Goal: Information Seeking & Learning: Learn about a topic

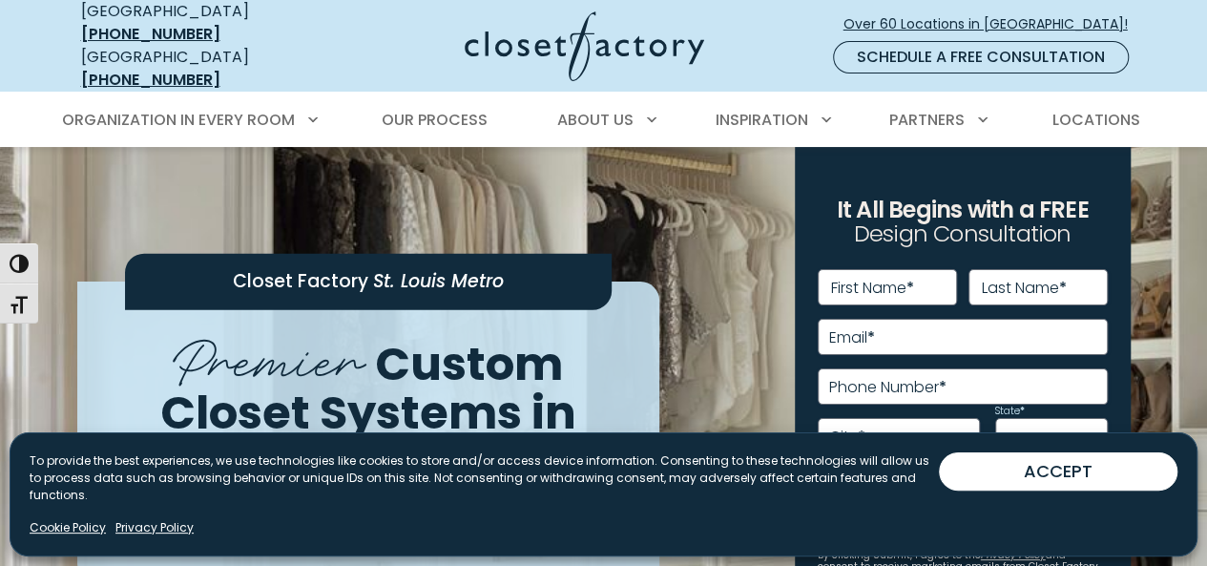
scroll to position [26, 0]
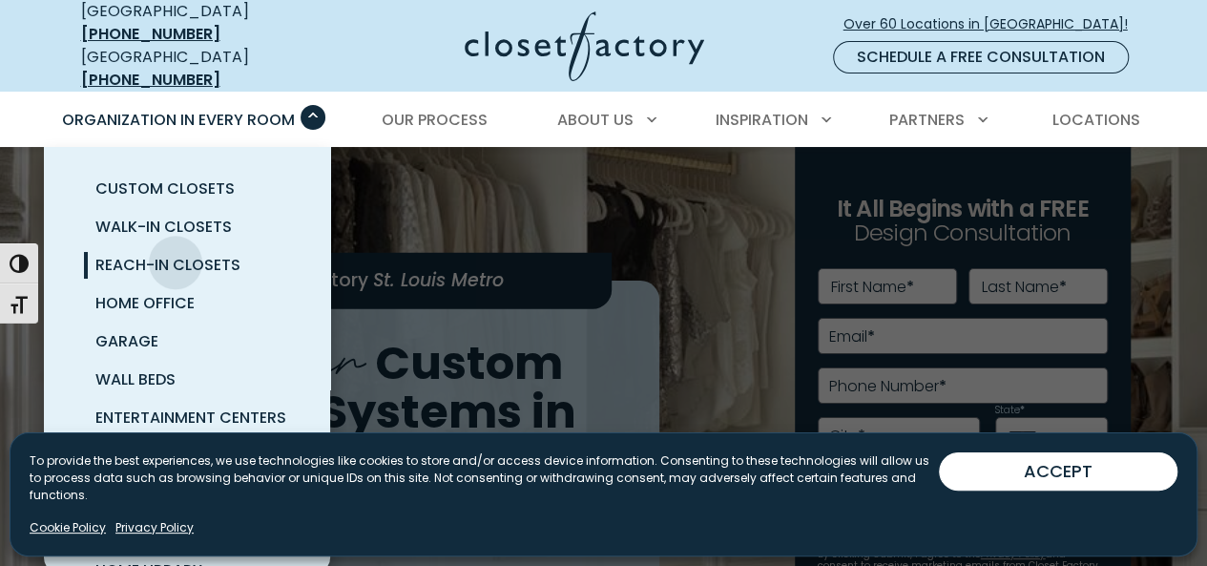
click at [176, 254] on span "Reach-In Closets" at bounding box center [167, 265] width 145 height 22
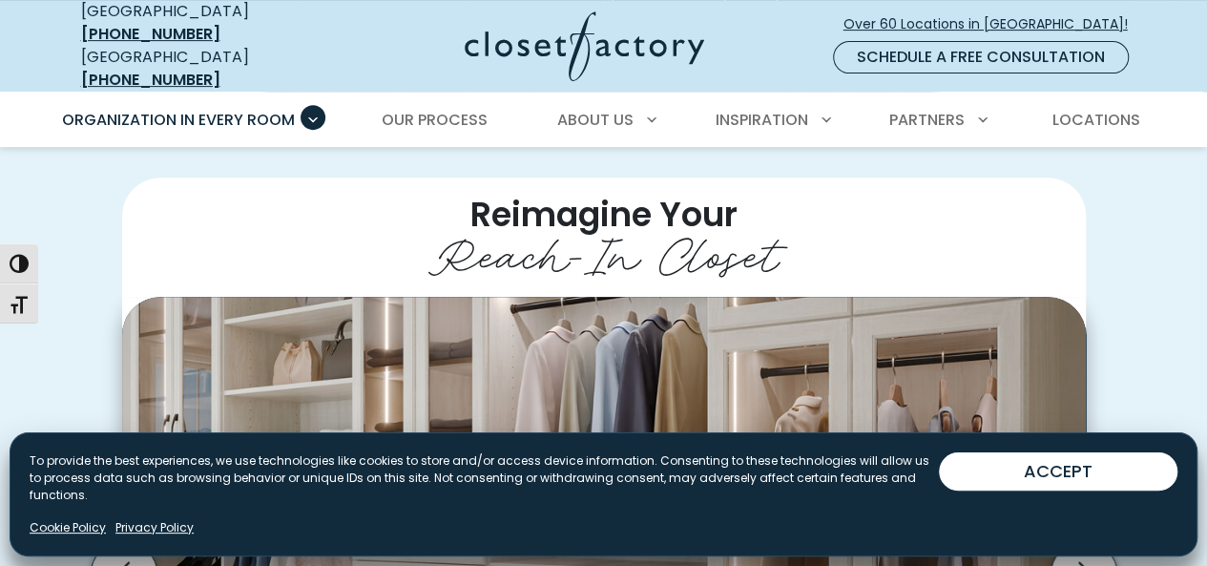
scroll to position [359, 0]
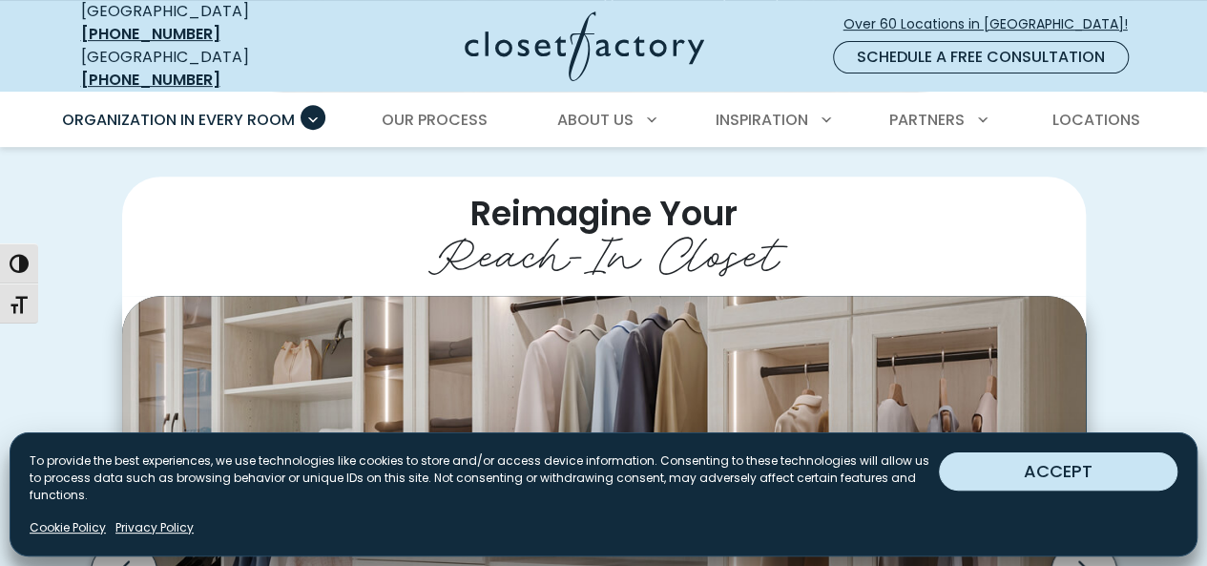
click at [1119, 488] on button "ACCEPT" at bounding box center [1058, 471] width 239 height 38
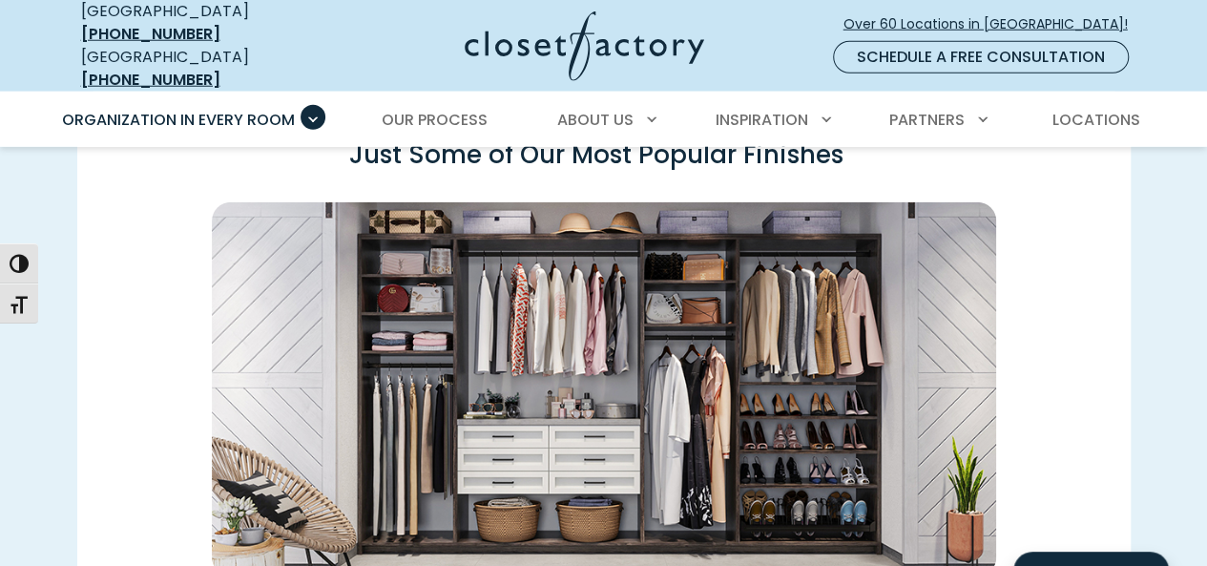
scroll to position [2818, 0]
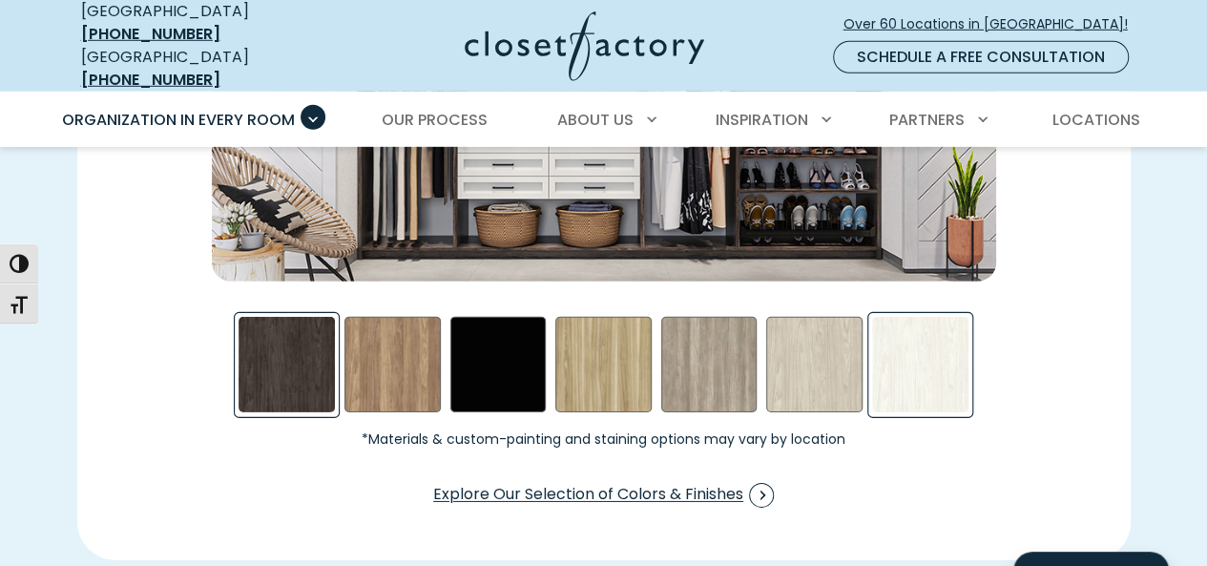
click at [914, 374] on div "Winter Fun Swatch" at bounding box center [920, 365] width 96 height 96
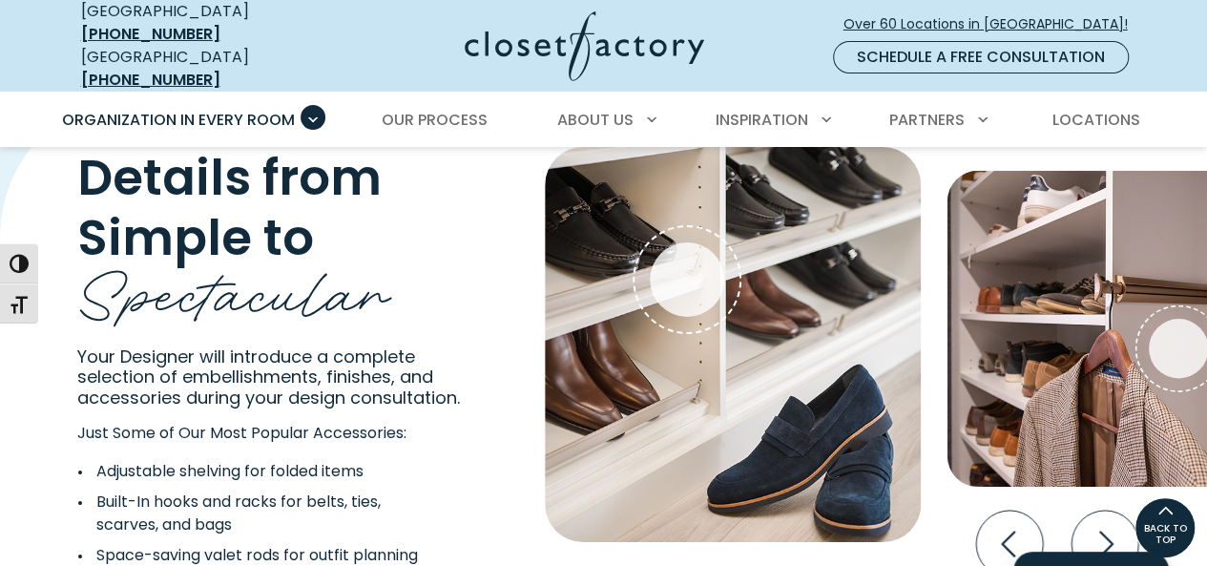
scroll to position [3323, 0]
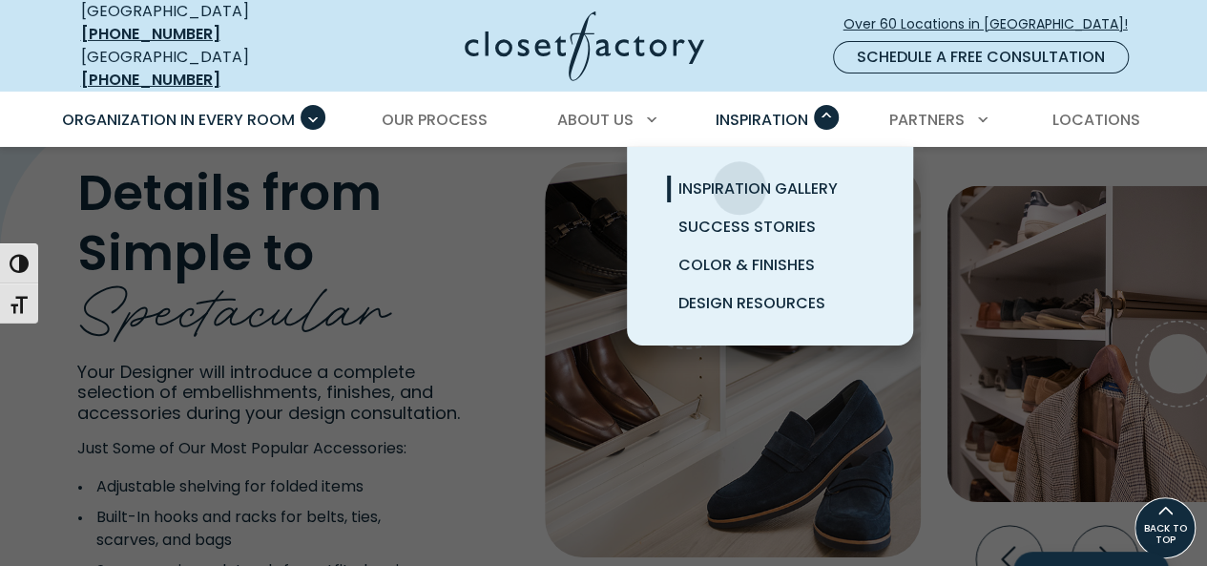
click at [740, 178] on span "Inspiration Gallery" at bounding box center [758, 189] width 159 height 22
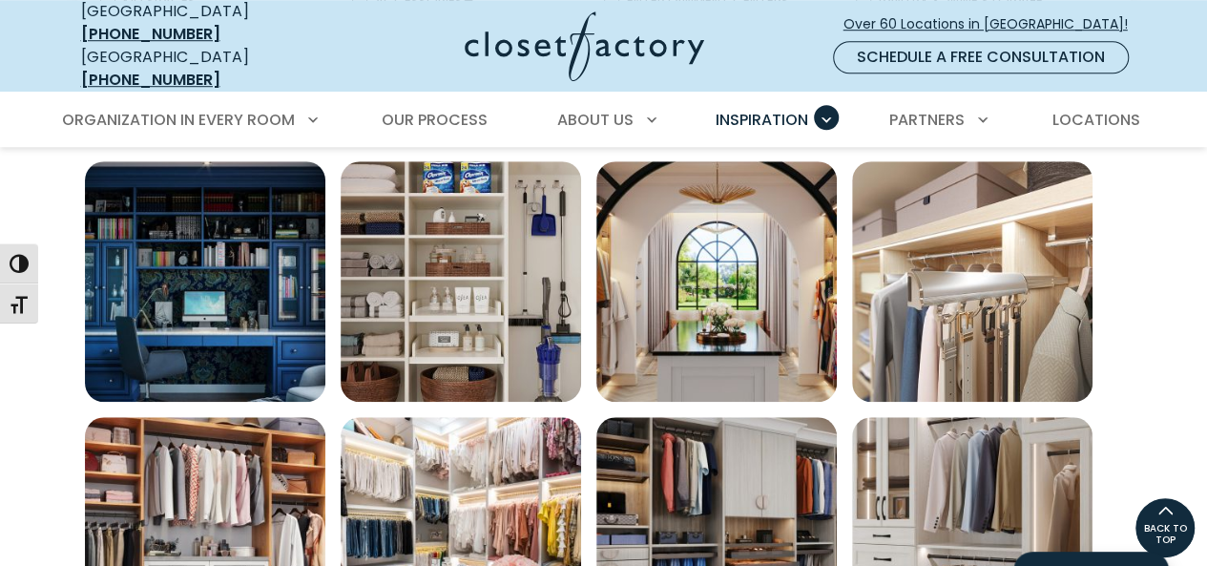
scroll to position [671, 0]
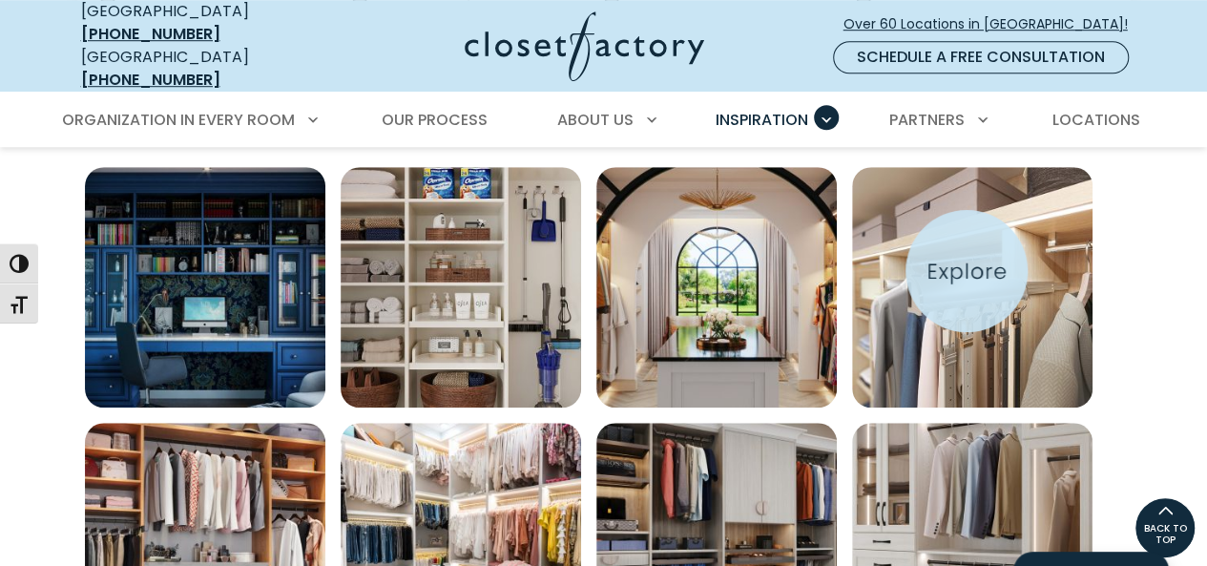
click at [967, 271] on img "Open inspiration gallery to preview enlarged image" at bounding box center [972, 287] width 241 height 241
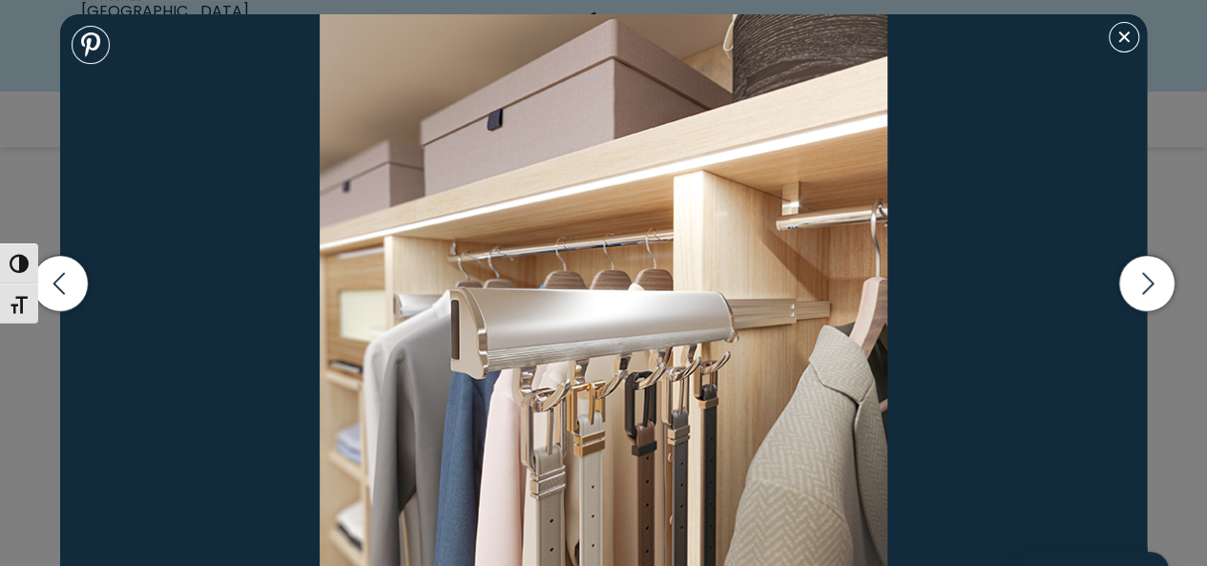
scroll to position [805, 0]
click at [1142, 278] on icon "button" at bounding box center [1147, 283] width 56 height 56
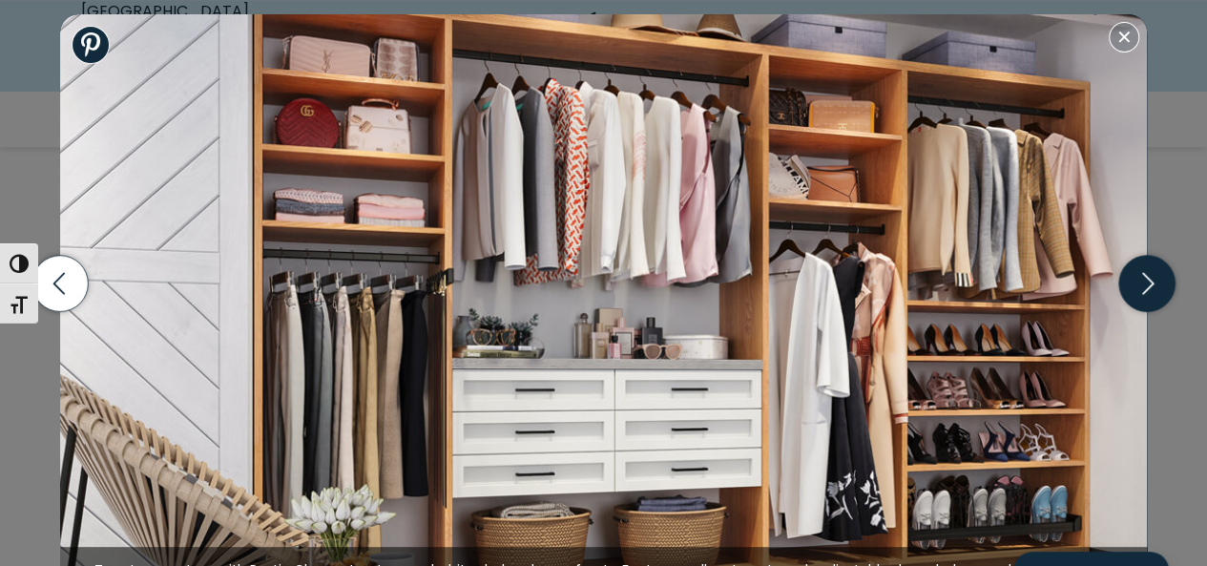
scroll to position [838, 0]
click at [1143, 289] on icon "button" at bounding box center [1147, 283] width 56 height 56
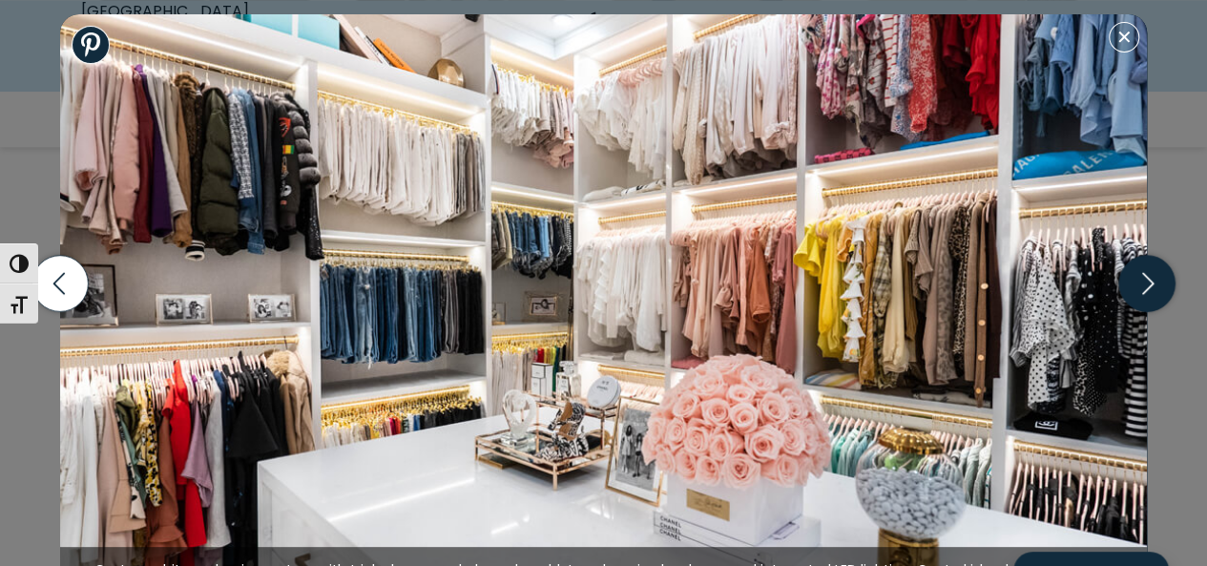
click at [1143, 289] on icon "button" at bounding box center [1147, 283] width 56 height 56
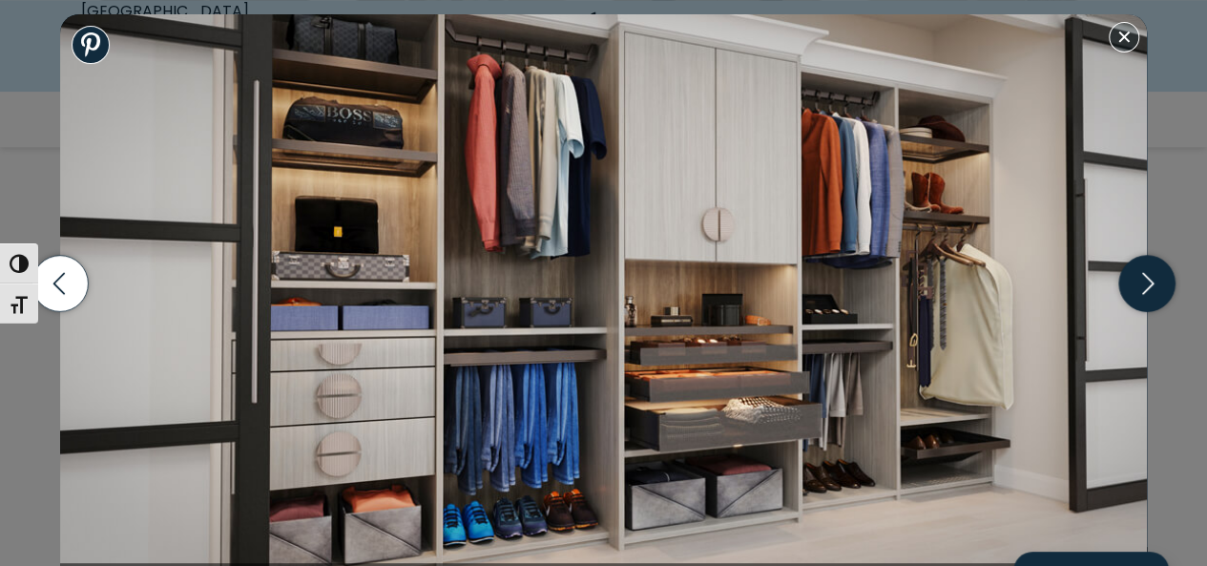
click at [1143, 289] on icon "button" at bounding box center [1147, 283] width 56 height 56
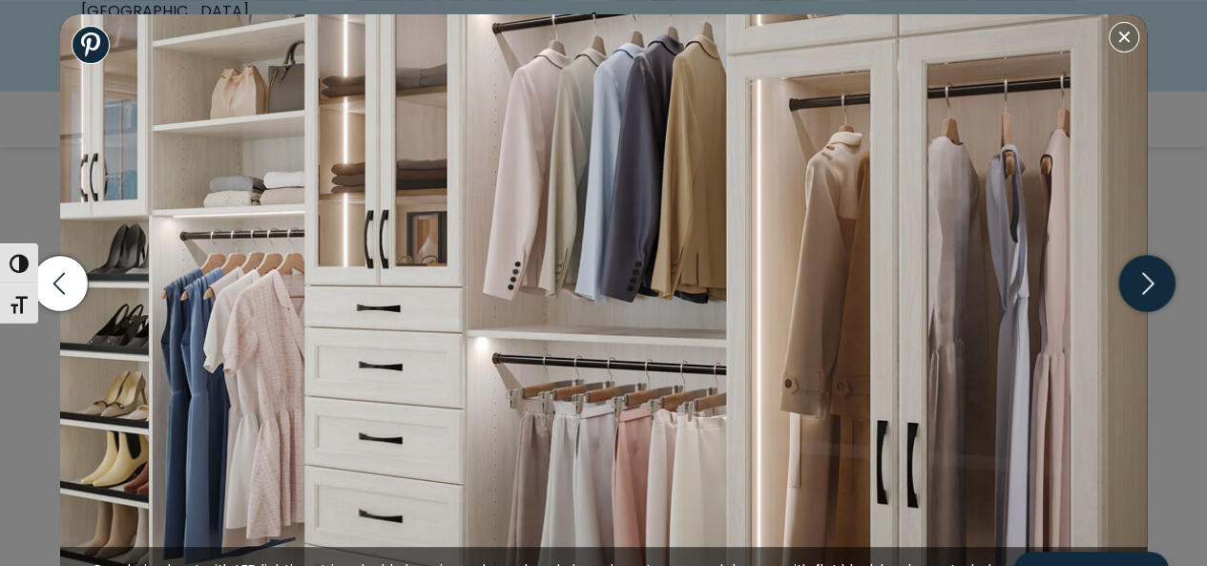
click at [1143, 289] on icon "button" at bounding box center [1147, 283] width 56 height 56
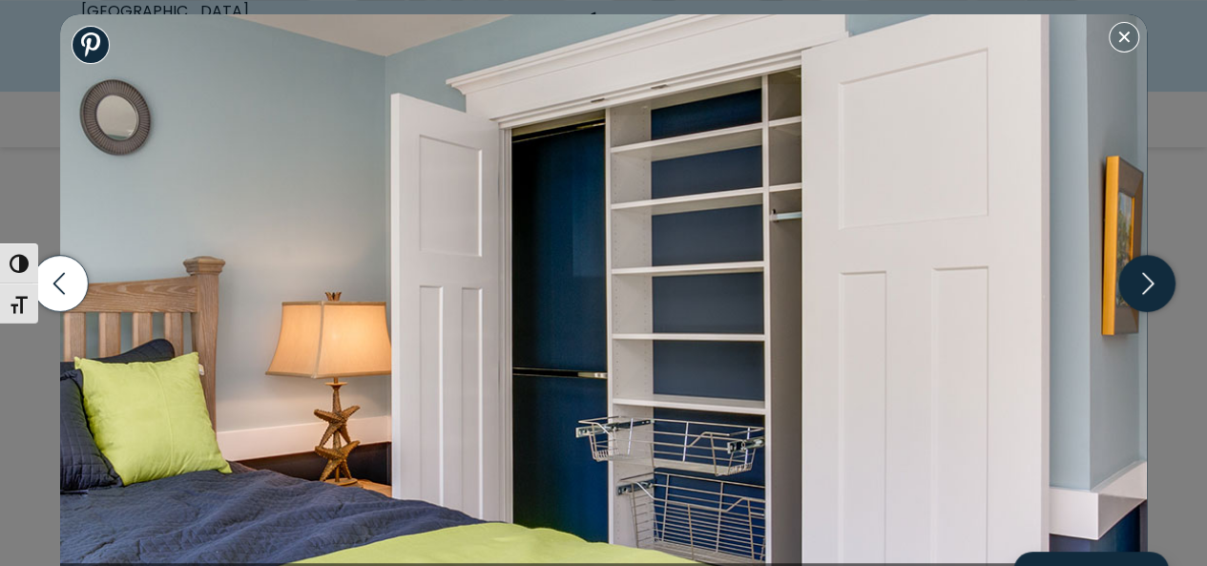
click at [1143, 289] on icon "button" at bounding box center [1147, 283] width 56 height 56
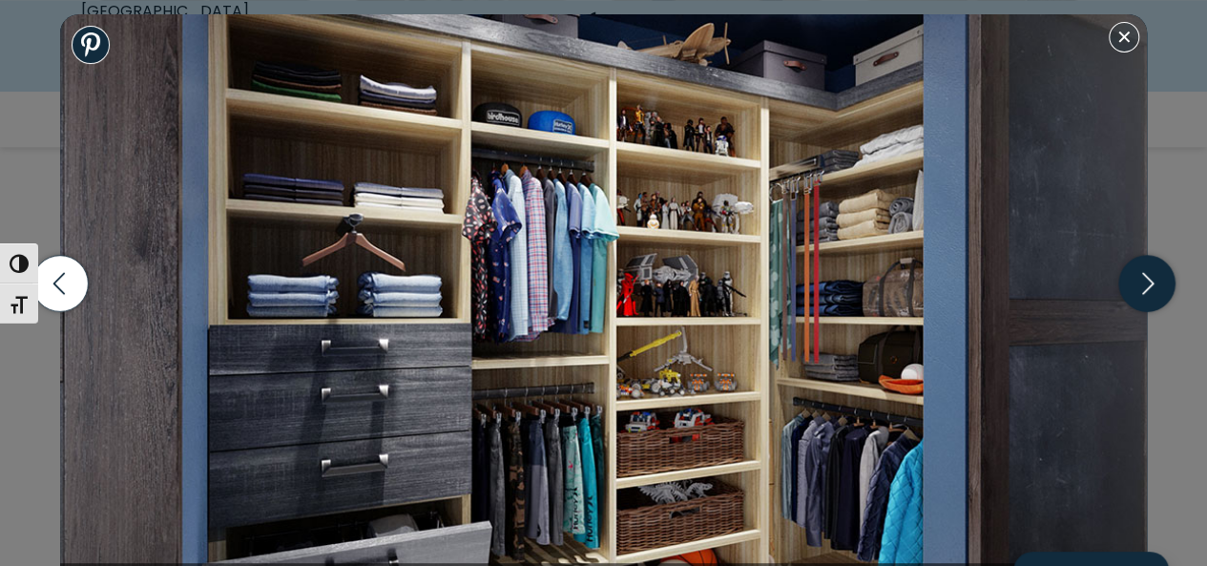
click at [1143, 289] on icon "button" at bounding box center [1147, 283] width 56 height 56
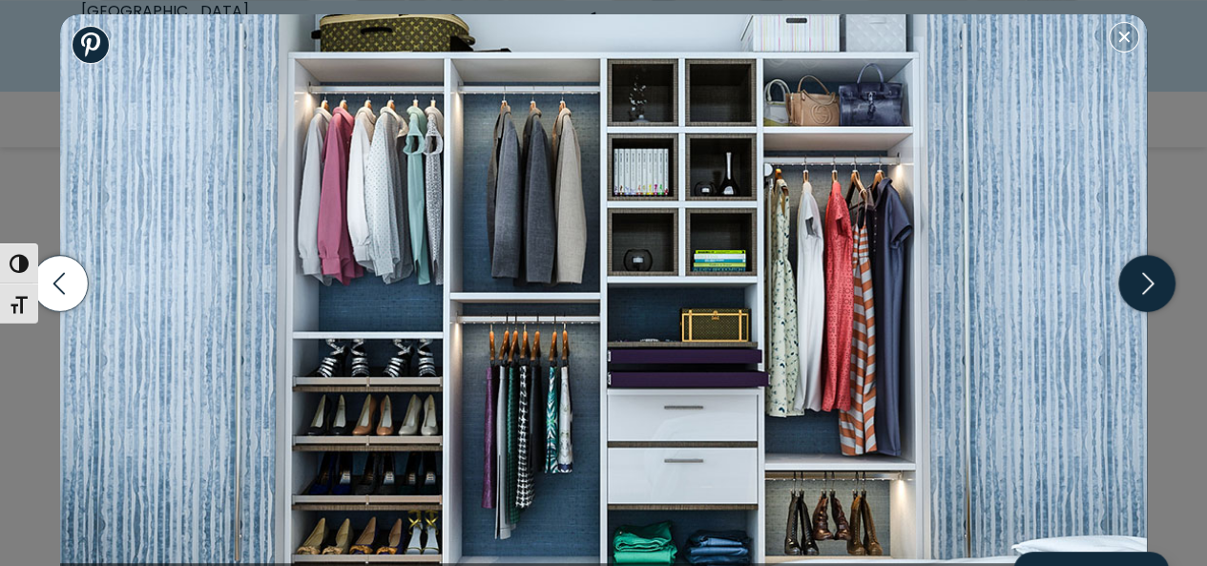
click at [1143, 289] on icon "button" at bounding box center [1147, 283] width 56 height 56
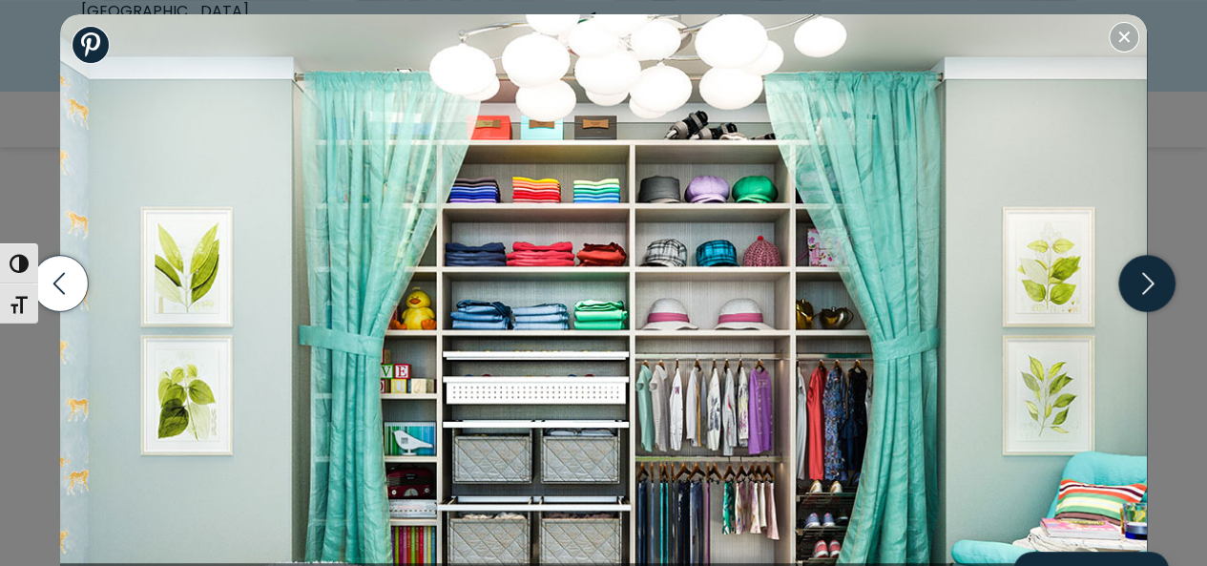
click at [1143, 289] on icon "button" at bounding box center [1147, 283] width 56 height 56
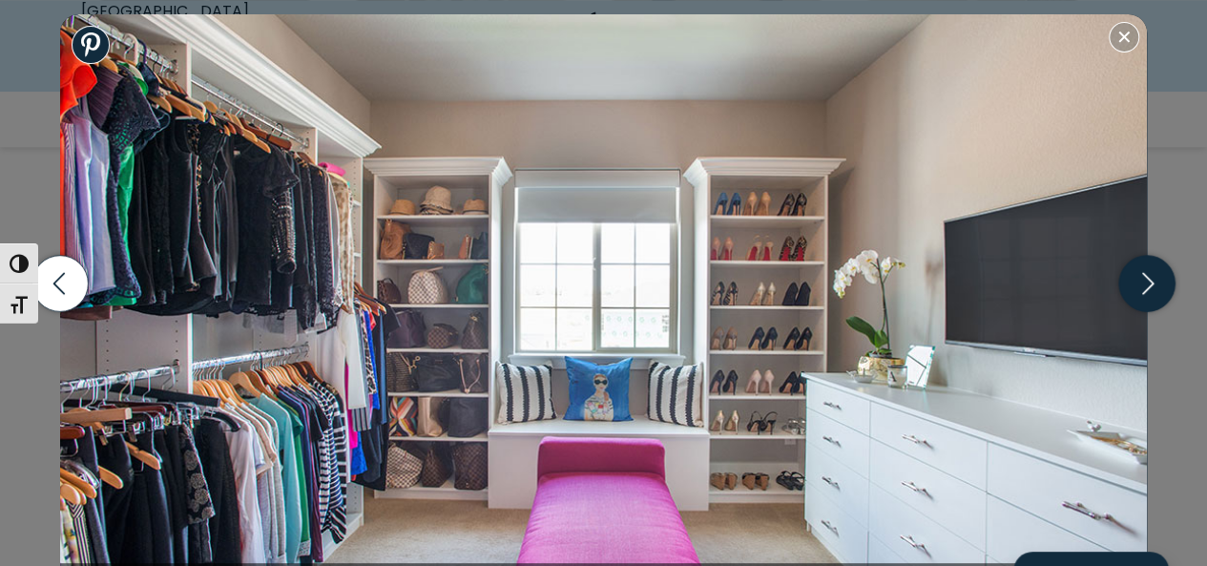
click at [1143, 289] on icon "button" at bounding box center [1147, 283] width 56 height 56
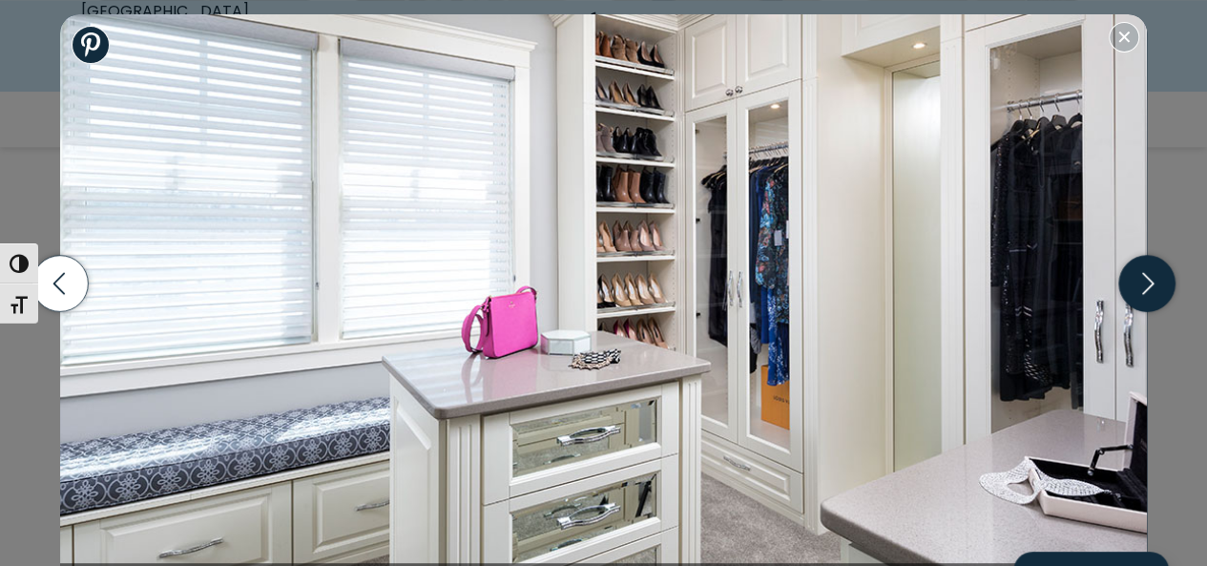
click at [1143, 289] on icon "button" at bounding box center [1147, 283] width 56 height 56
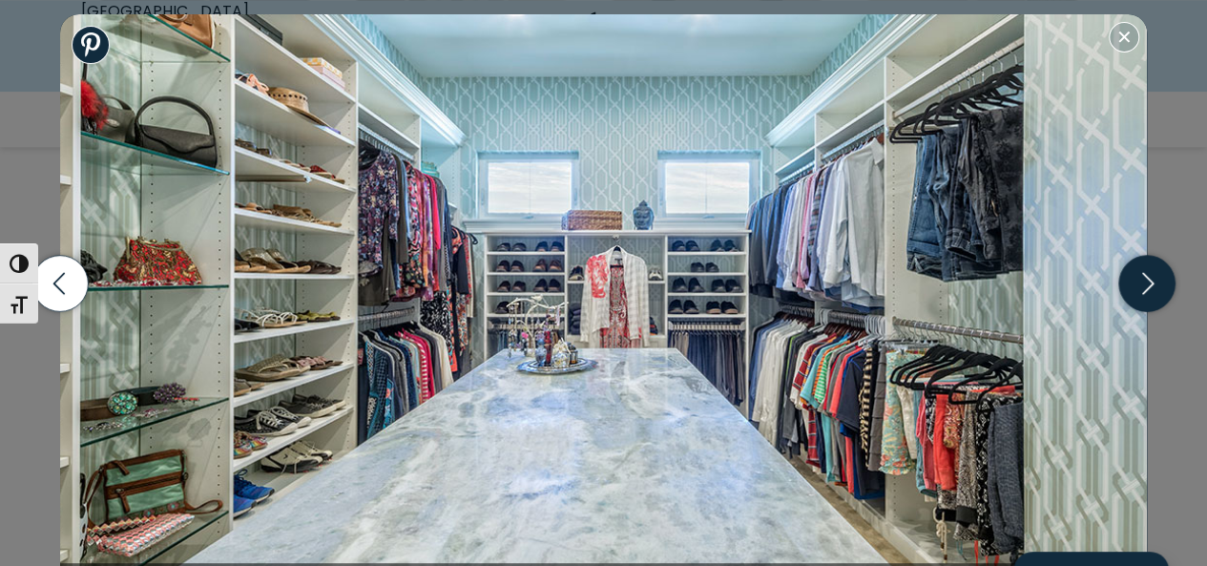
click at [1143, 289] on icon "button" at bounding box center [1147, 283] width 56 height 56
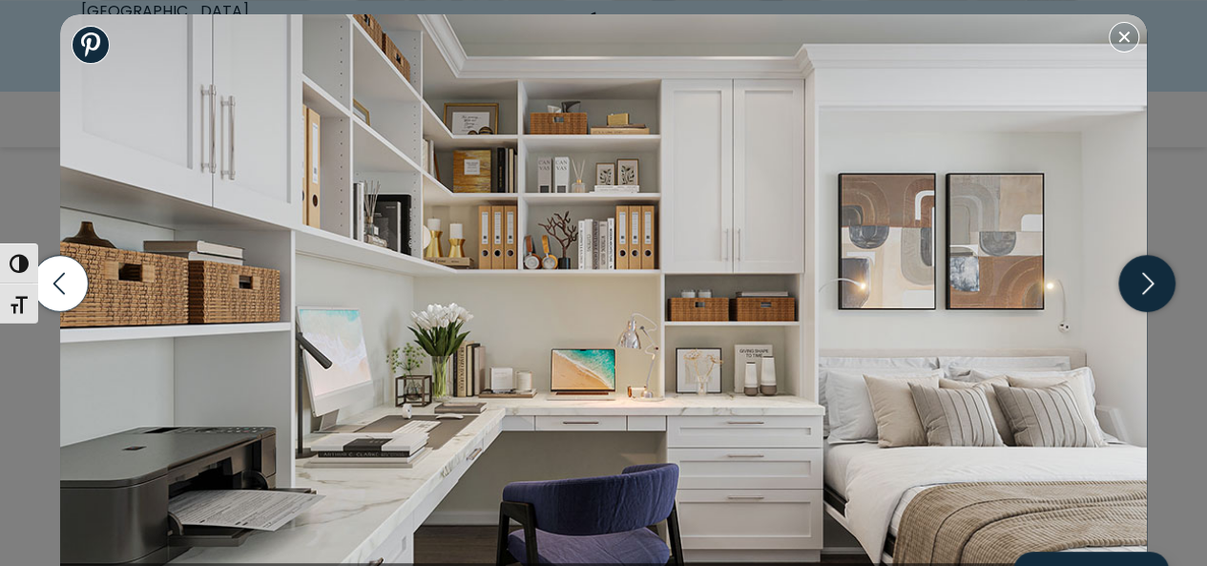
click at [1143, 289] on icon "button" at bounding box center [1147, 283] width 56 height 56
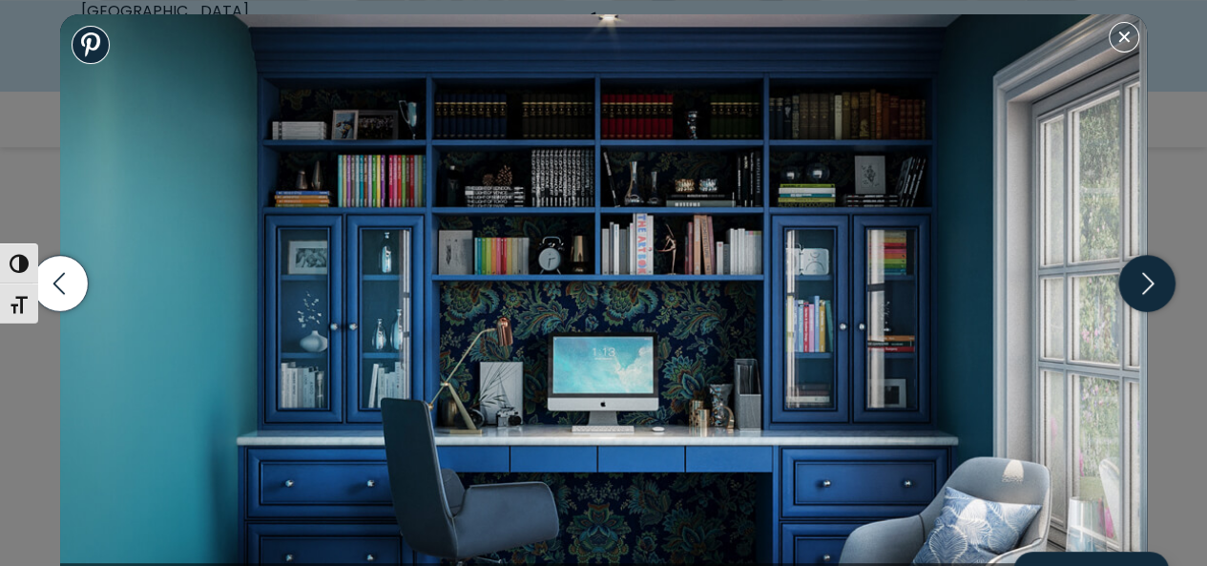
click at [1143, 289] on icon "button" at bounding box center [1147, 283] width 56 height 56
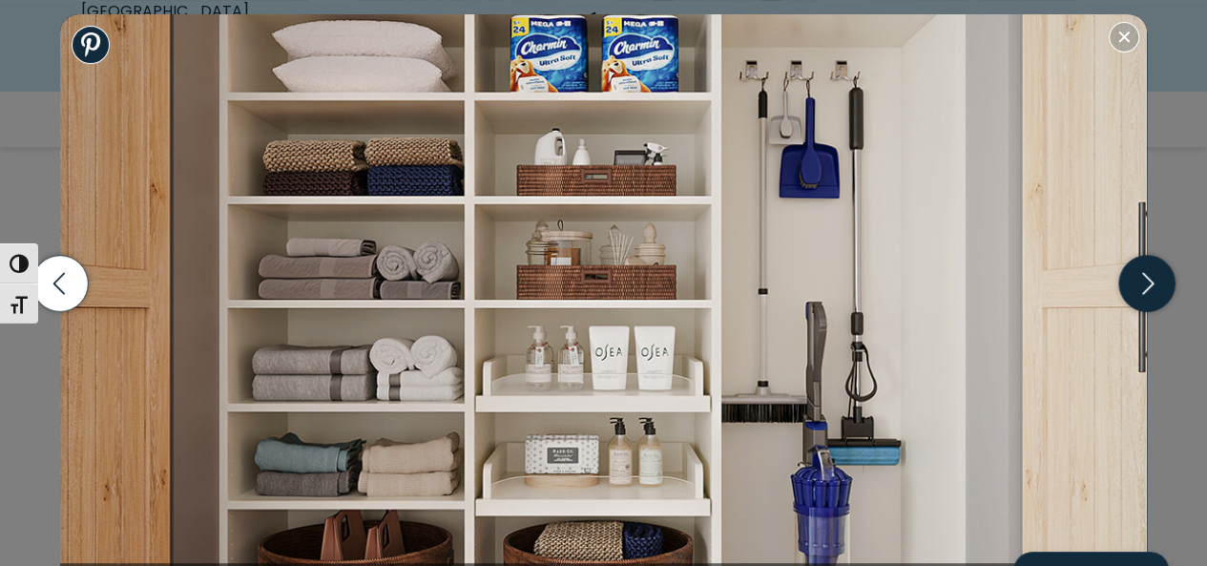
click at [1143, 289] on icon "button" at bounding box center [1147, 283] width 56 height 56
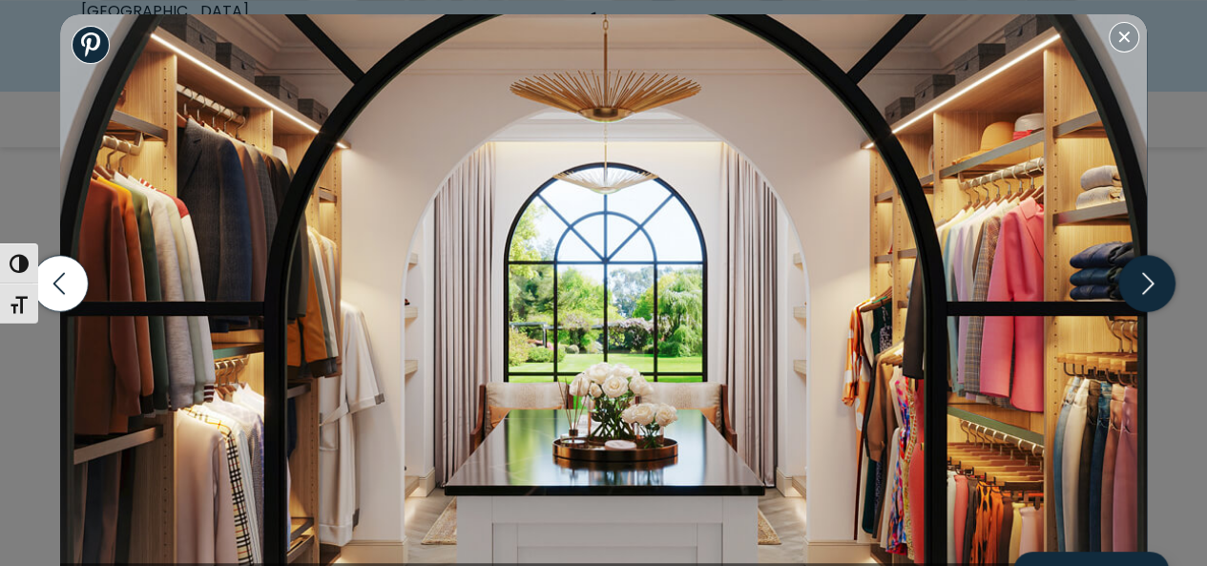
click at [1143, 289] on icon "button" at bounding box center [1147, 283] width 56 height 56
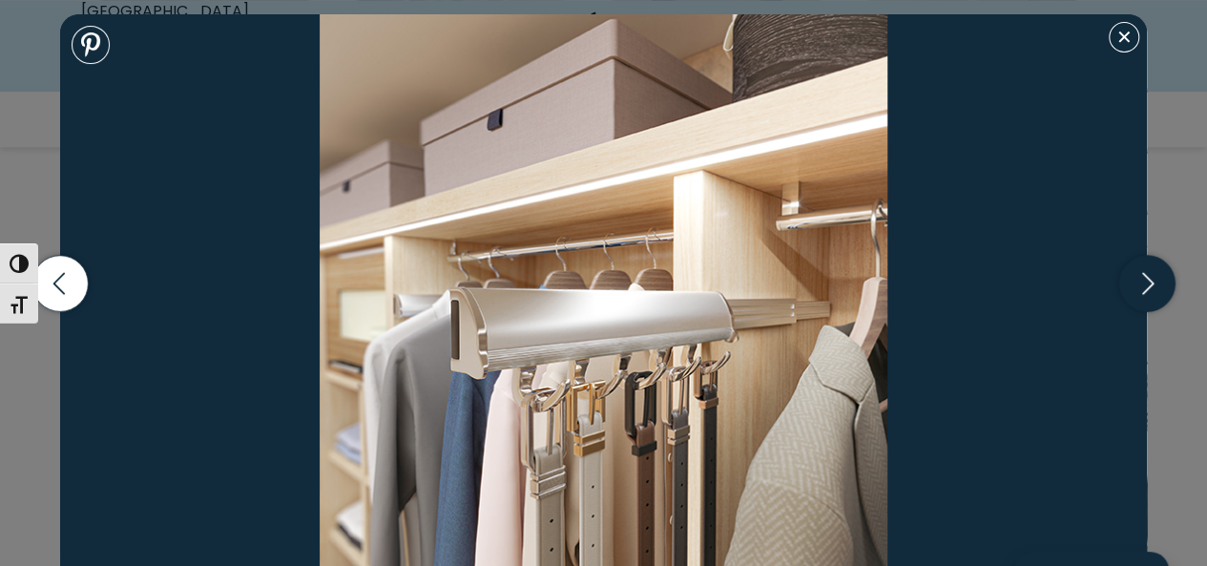
click at [1143, 289] on icon "button" at bounding box center [1147, 283] width 56 height 56
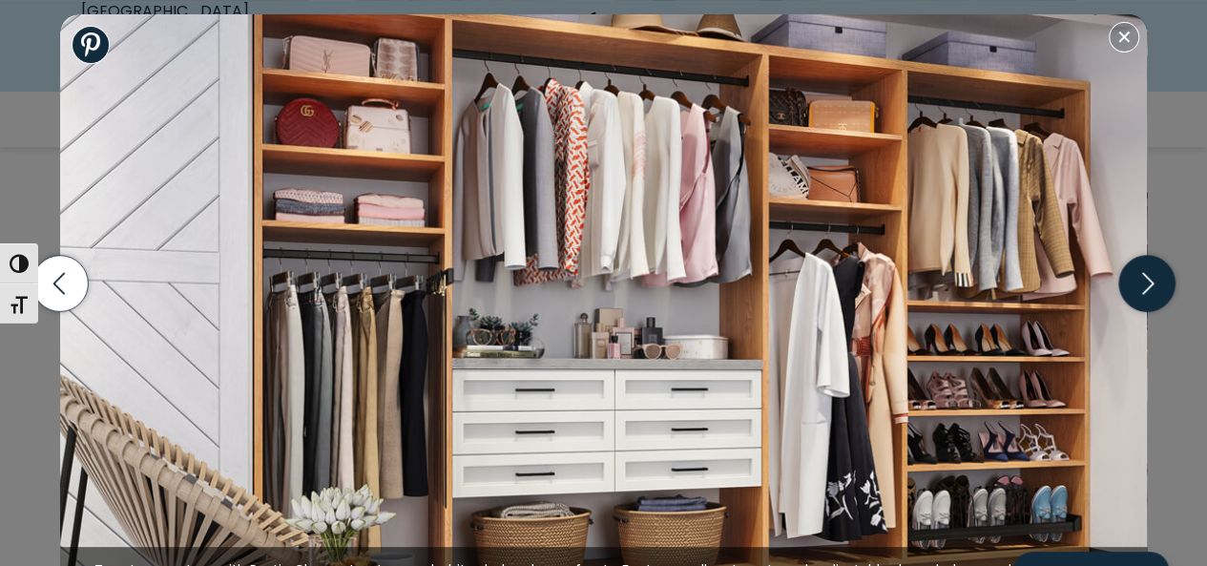
click at [1143, 289] on icon "button" at bounding box center [1147, 283] width 56 height 56
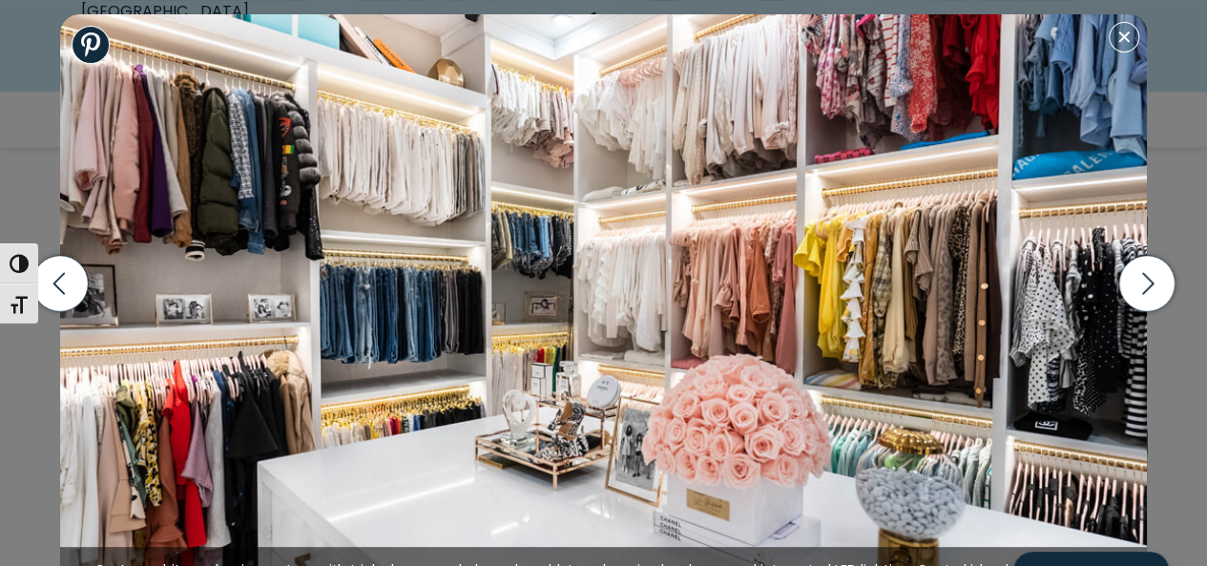
click at [1168, 144] on div "Wall bed built into shaker cabinetry in office, includes crown molding and goos…" at bounding box center [603, 283] width 1207 height 566
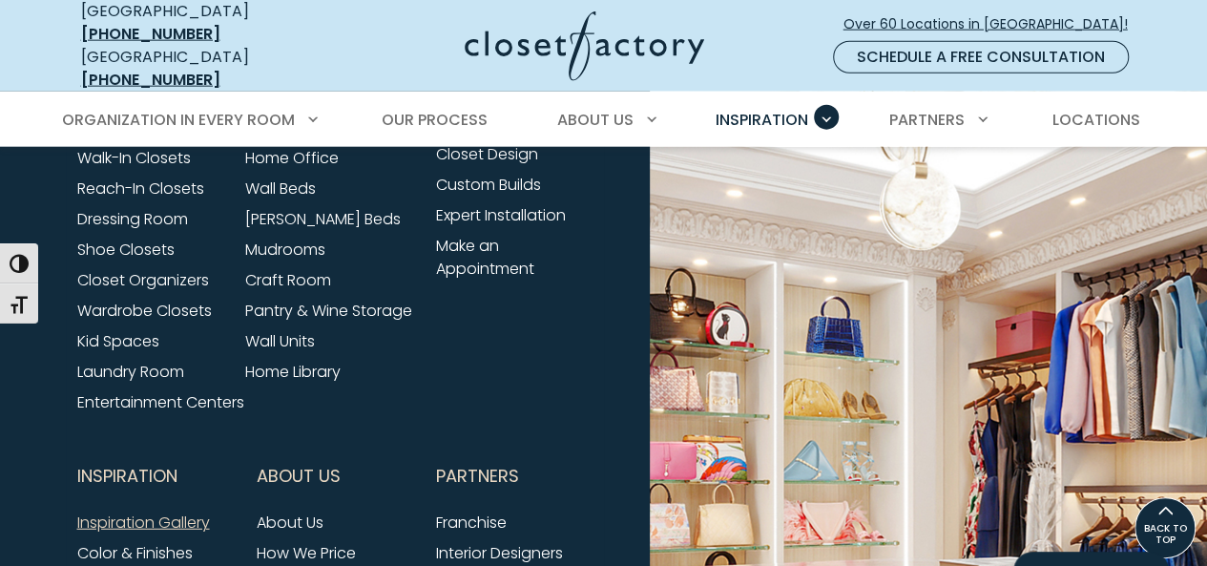
scroll to position [2174, 0]
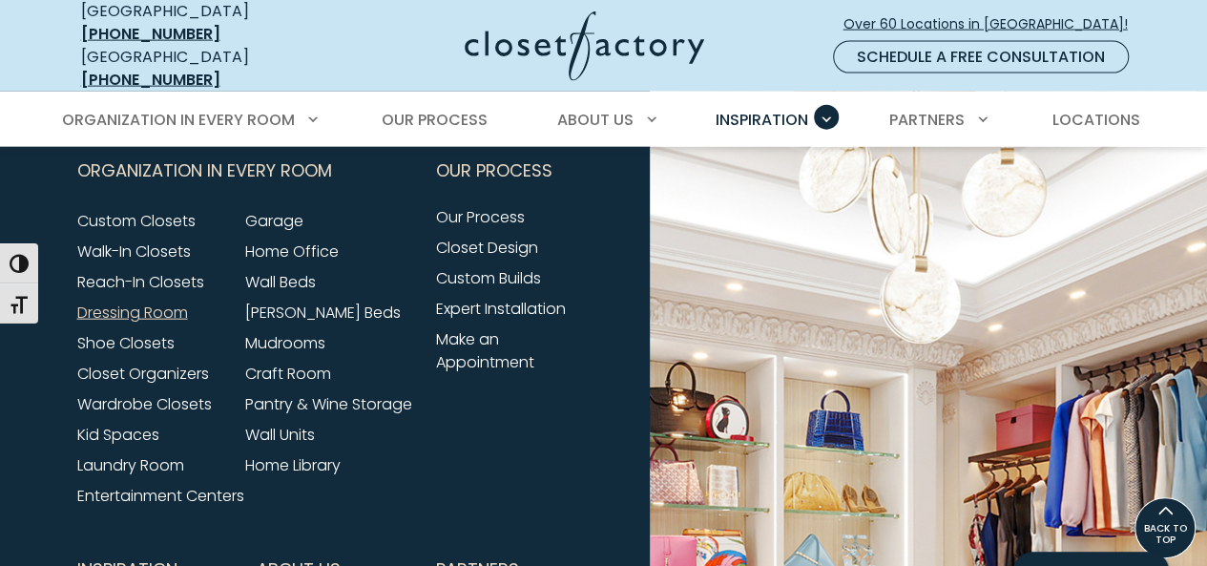
click at [164, 302] on link "Dressing Room" at bounding box center [132, 313] width 111 height 22
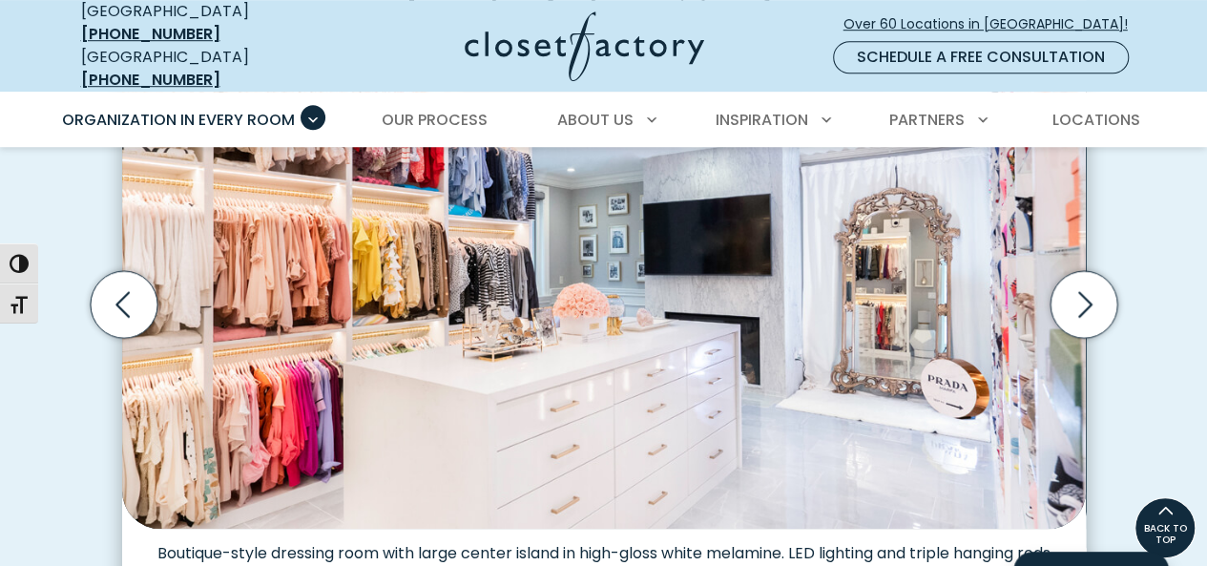
scroll to position [628, 0]
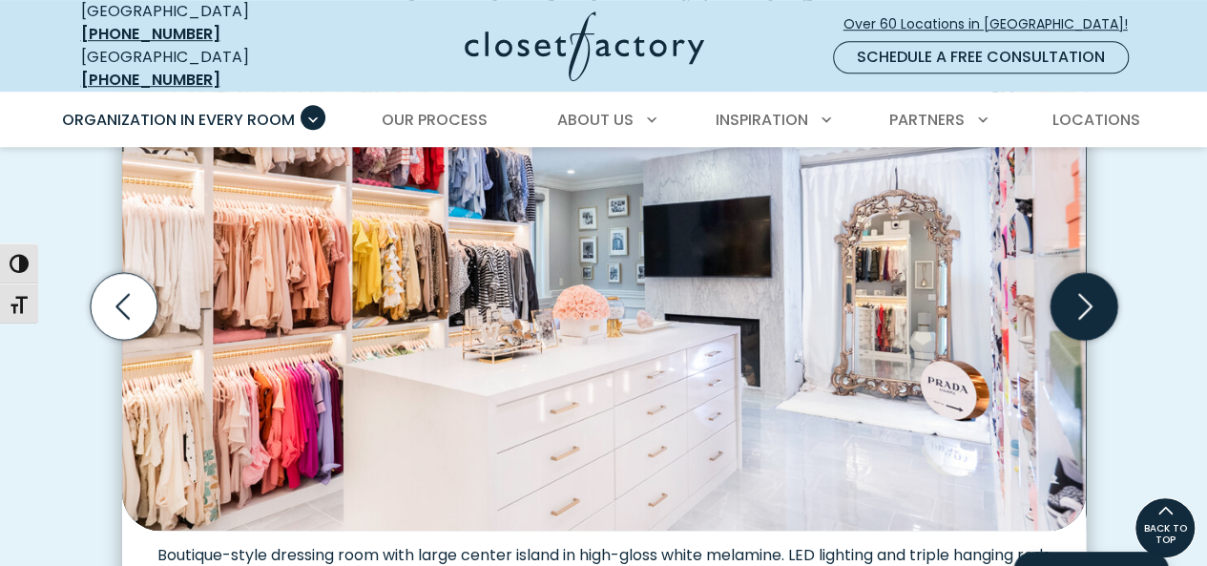
click at [1088, 310] on icon "Next slide" at bounding box center [1083, 306] width 67 height 67
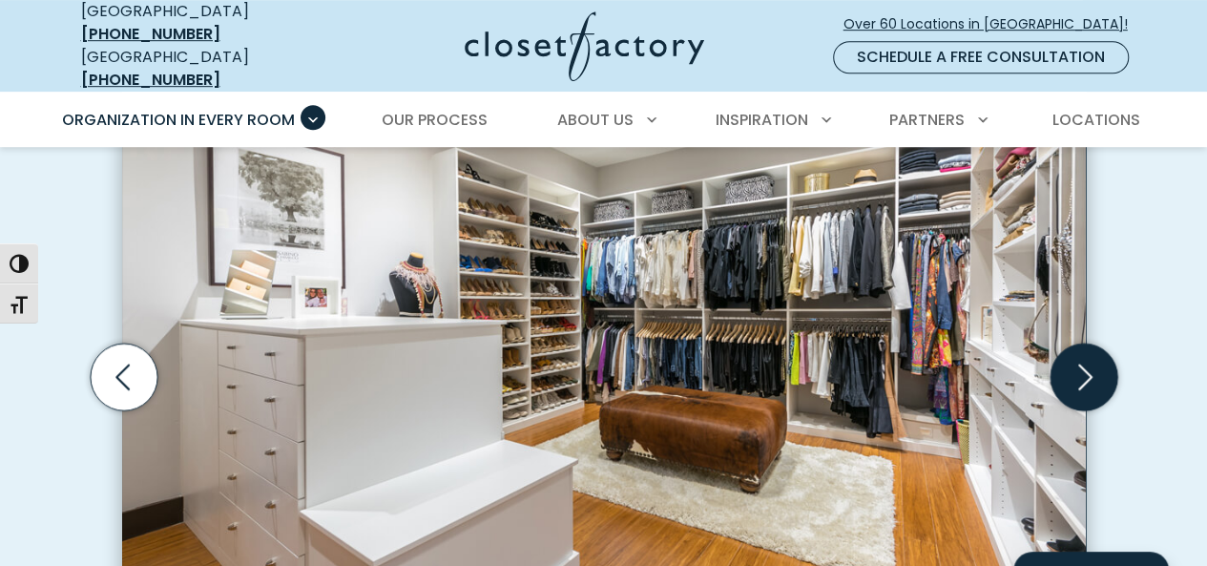
scroll to position [557, 0]
click at [1088, 310] on div "Dressing room featuring a central island with drawer storage, dual-level hangin…" at bounding box center [604, 459] width 987 height 720
click at [1088, 362] on icon "Next slide" at bounding box center [1083, 377] width 67 height 67
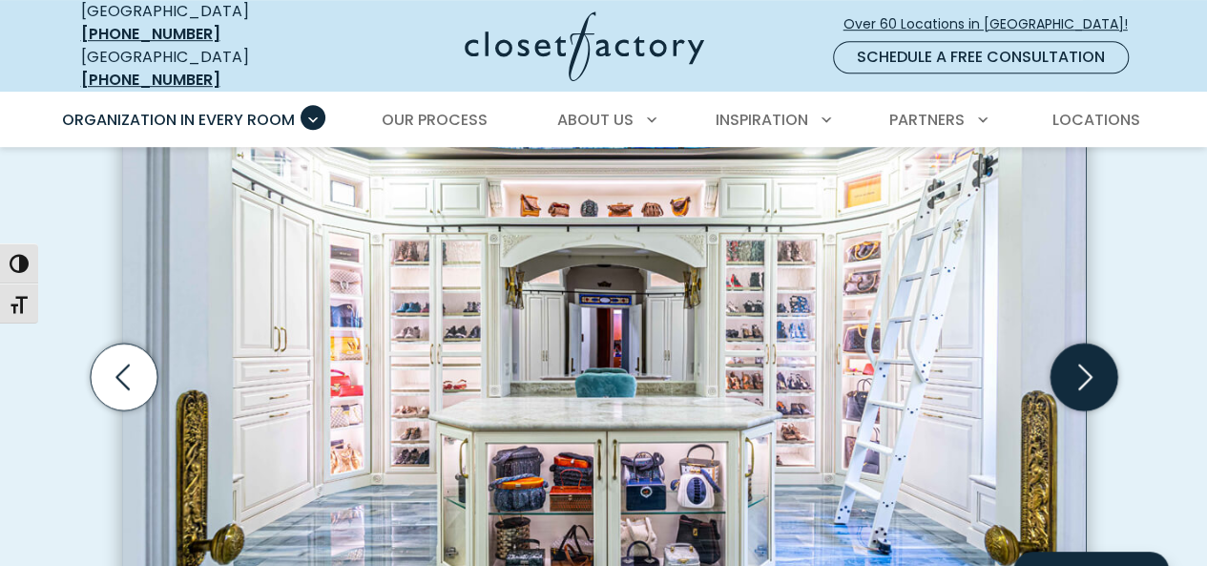
click at [1088, 362] on icon "Next slide" at bounding box center [1083, 377] width 67 height 67
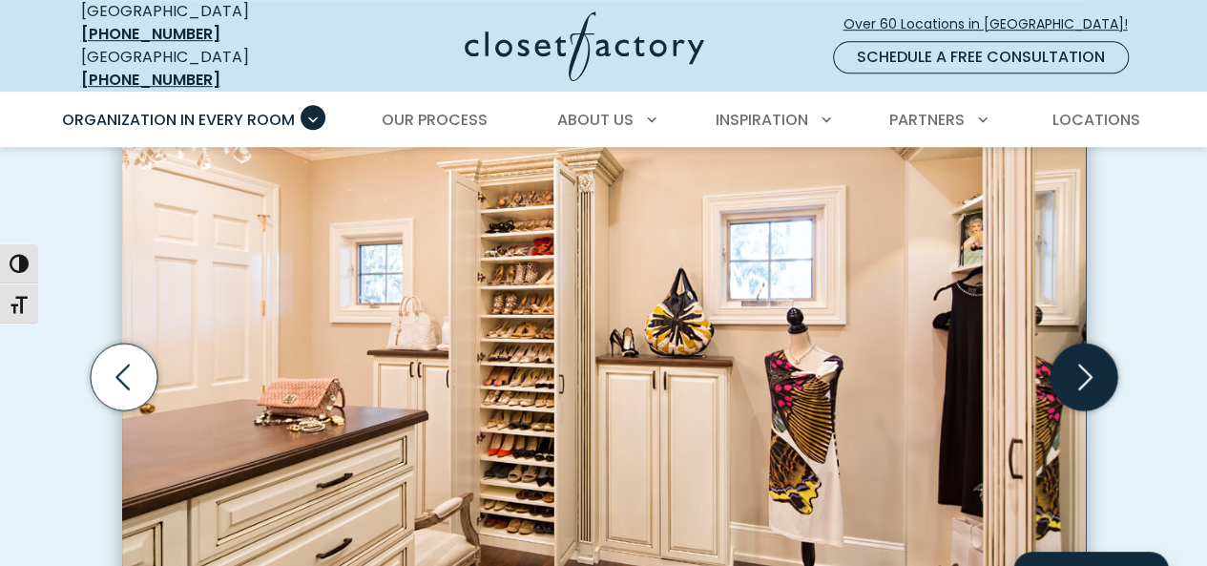
click at [1088, 362] on icon "Next slide" at bounding box center [1083, 377] width 67 height 67
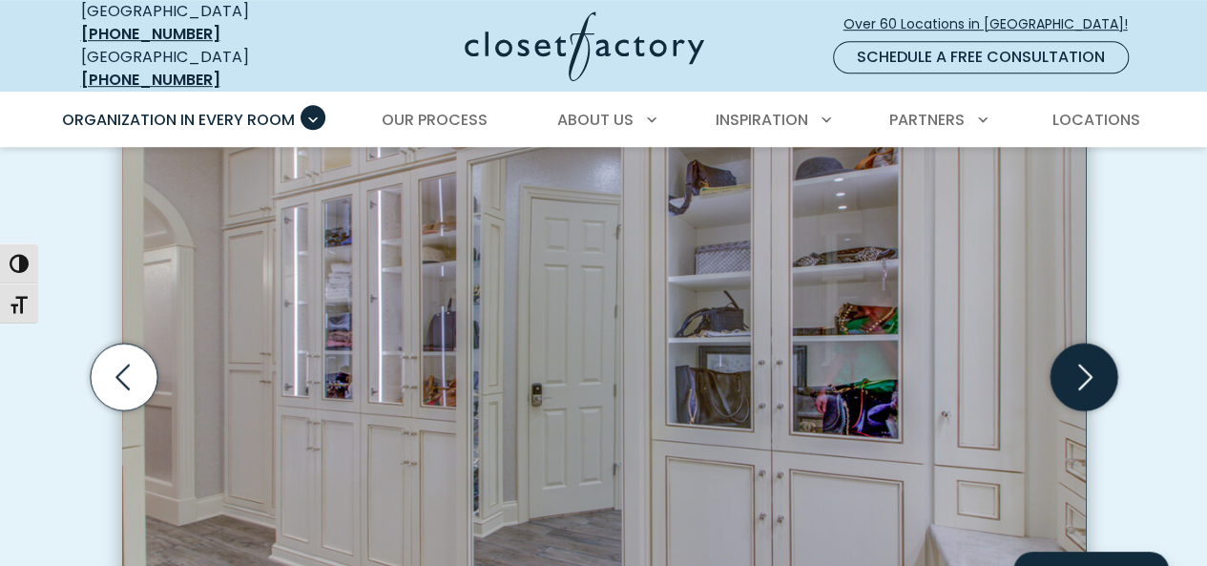
click at [1088, 362] on icon "Next slide" at bounding box center [1083, 377] width 67 height 67
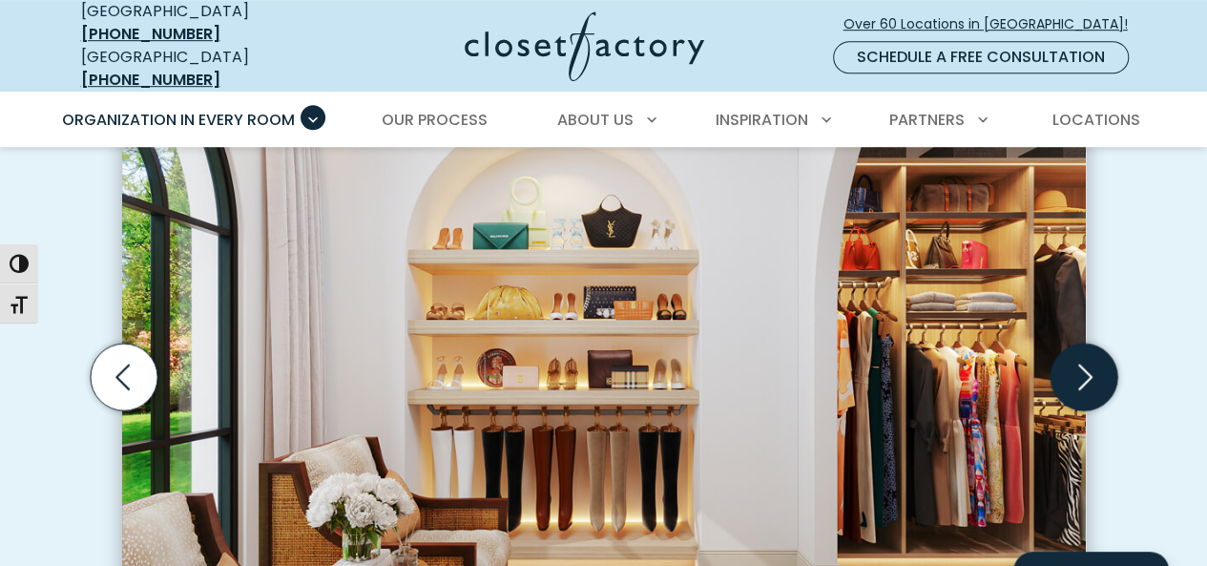
click at [1088, 362] on icon "Next slide" at bounding box center [1083, 377] width 67 height 67
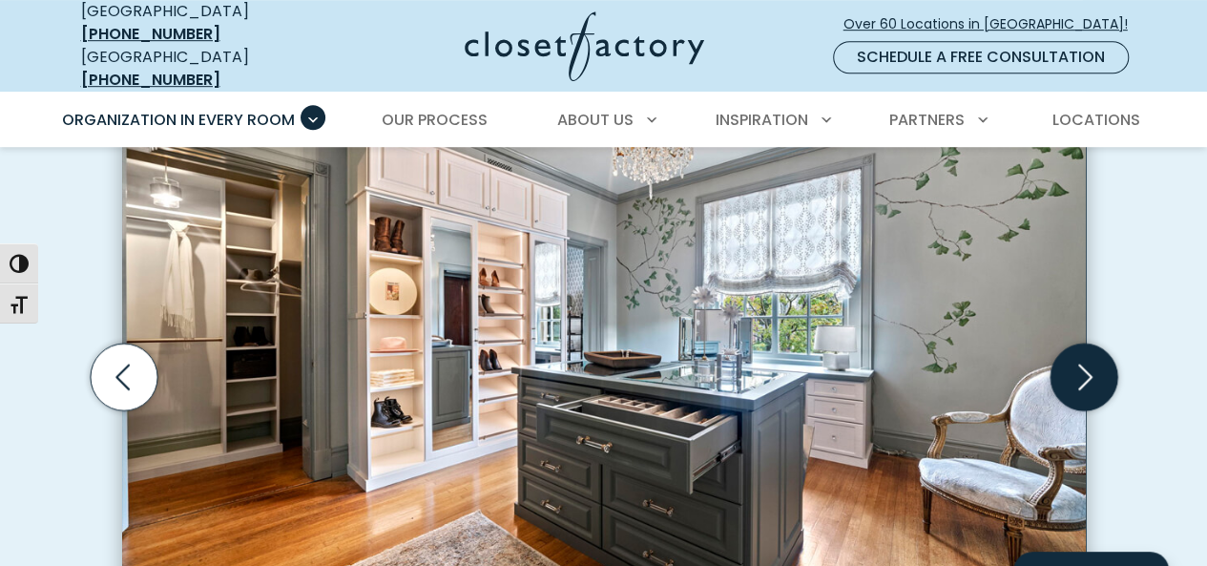
click at [1088, 362] on icon "Next slide" at bounding box center [1083, 377] width 67 height 67
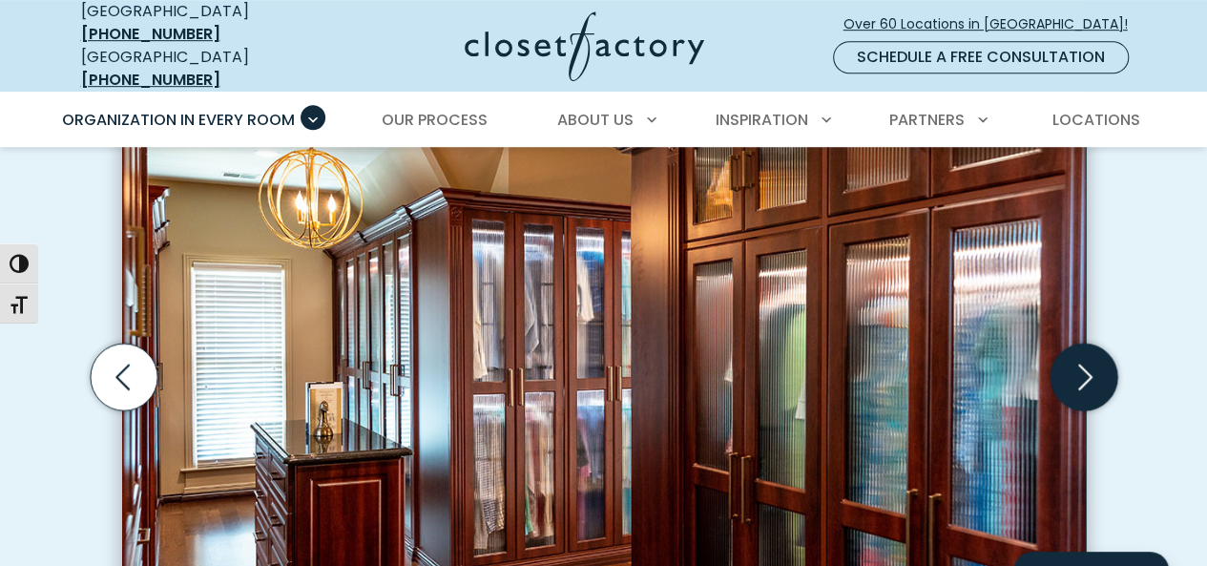
click at [1088, 362] on icon "Next slide" at bounding box center [1083, 377] width 67 height 67
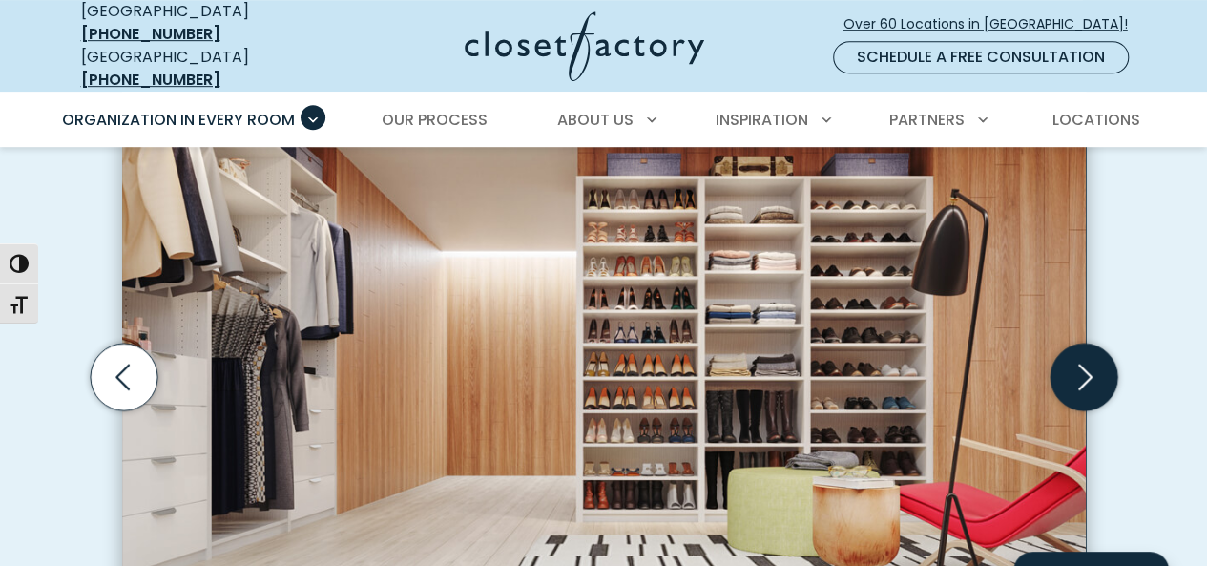
click at [1088, 362] on icon "Next slide" at bounding box center [1083, 377] width 67 height 67
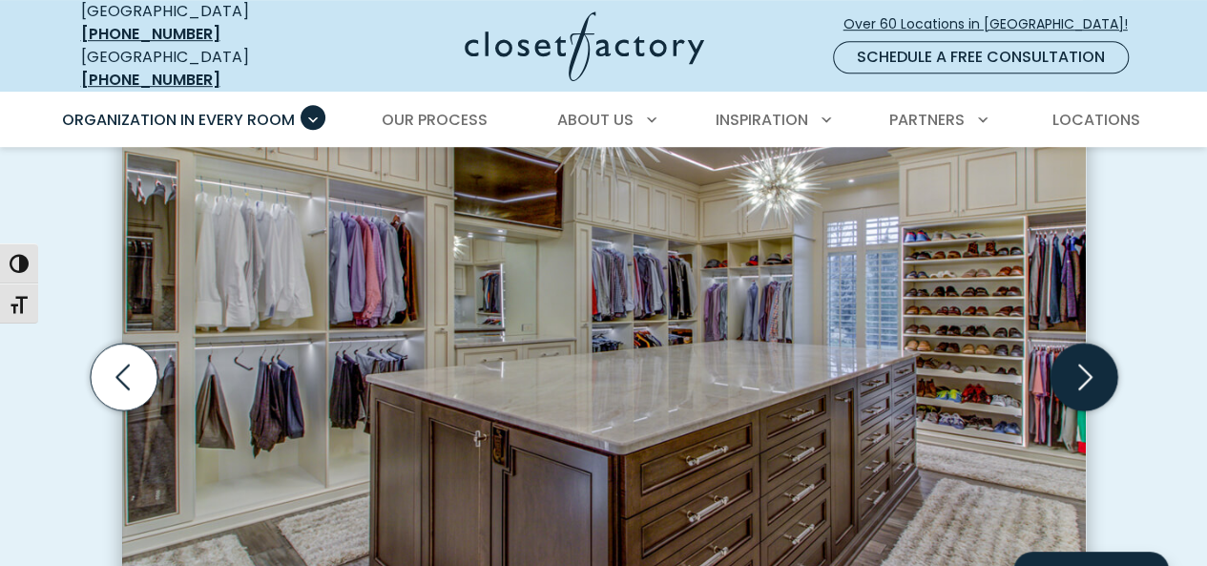
click at [1088, 362] on icon "Next slide" at bounding box center [1083, 377] width 67 height 67
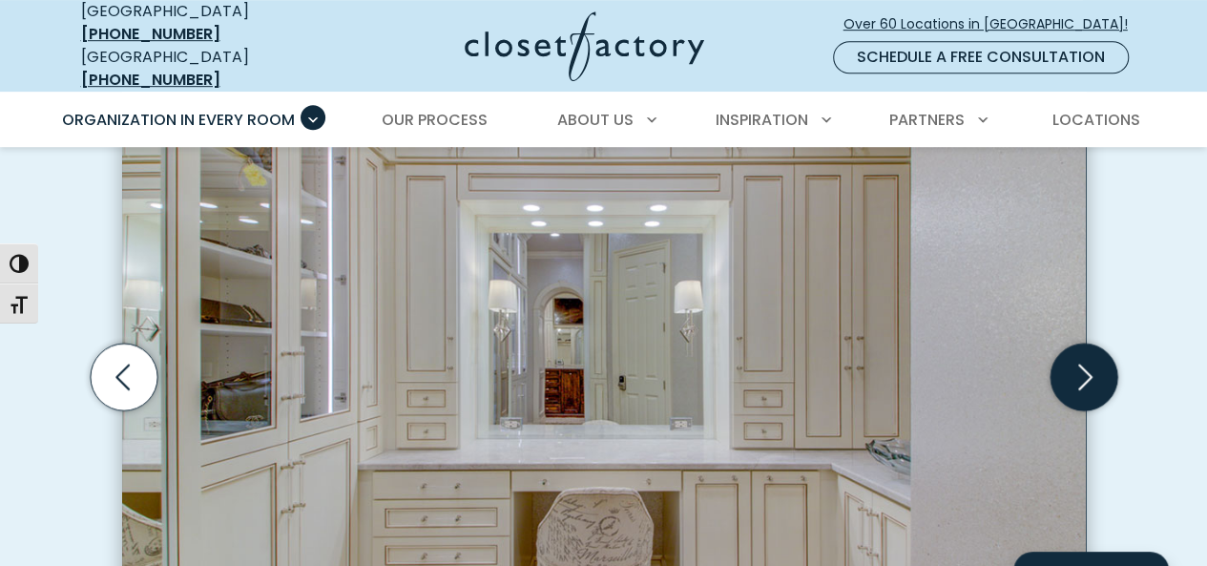
click at [1088, 362] on icon "Next slide" at bounding box center [1083, 377] width 67 height 67
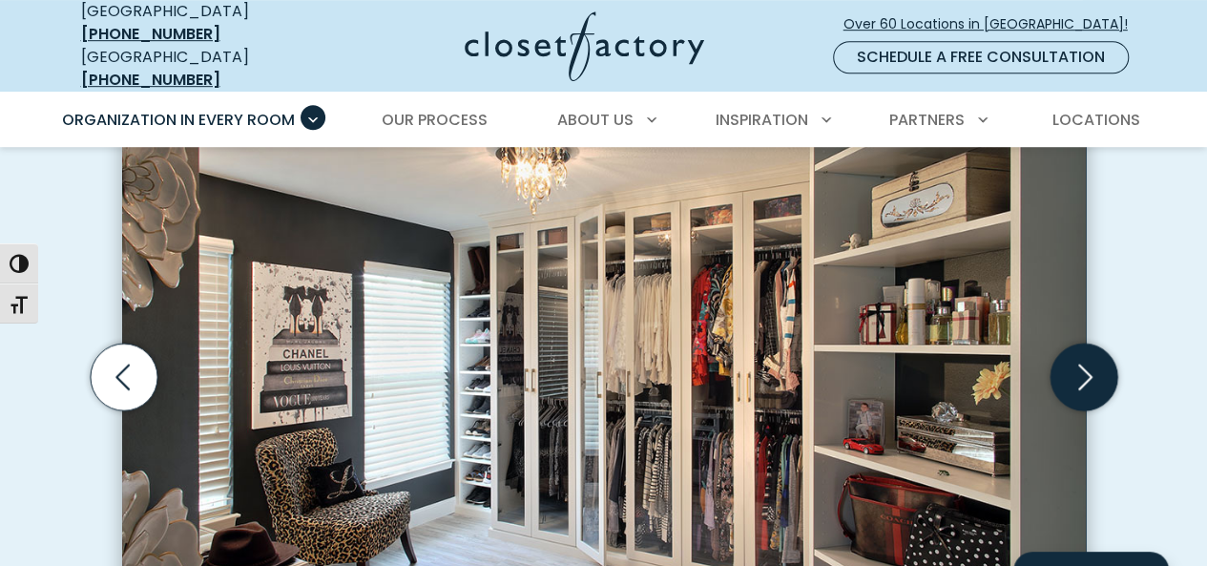
click at [1088, 362] on icon "Next slide" at bounding box center [1083, 377] width 67 height 67
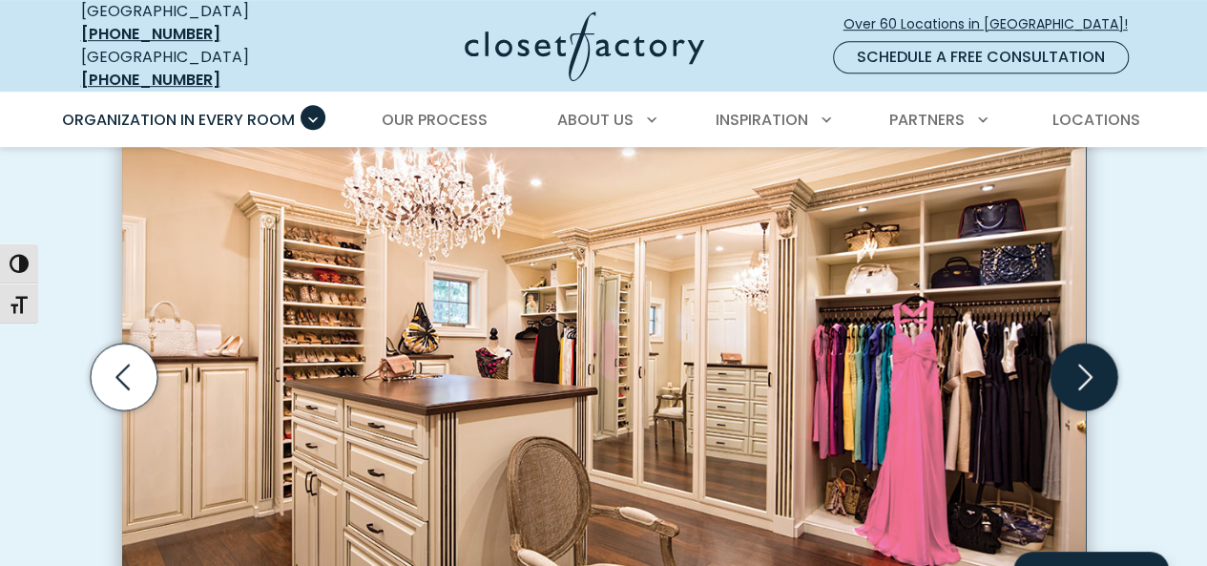
click at [1088, 362] on icon "Next slide" at bounding box center [1083, 377] width 67 height 67
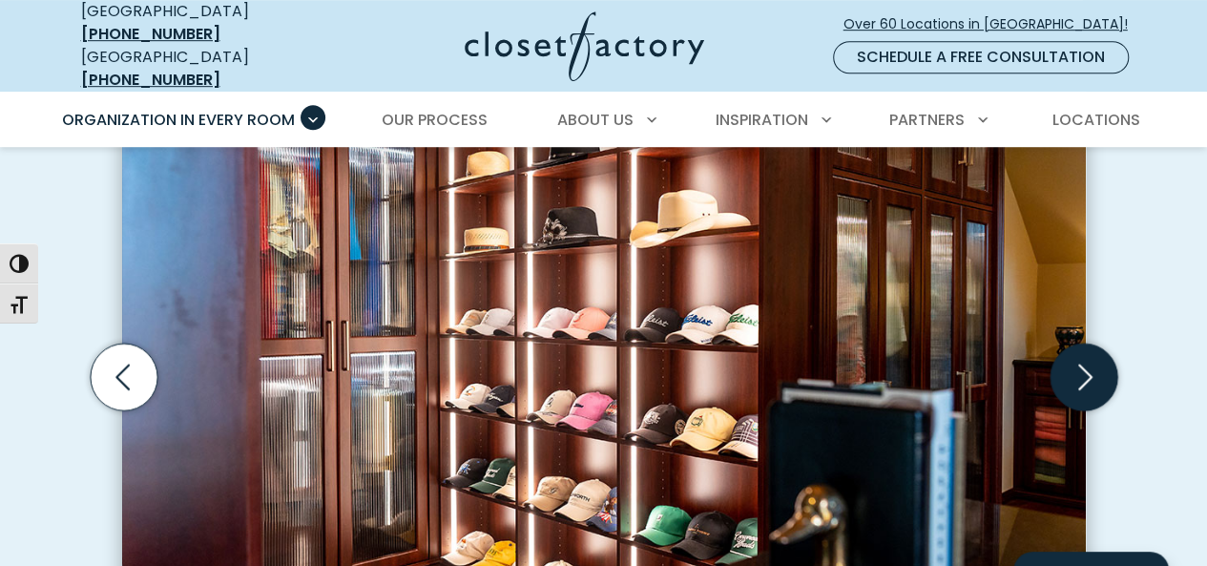
click at [1088, 362] on icon "Next slide" at bounding box center [1083, 377] width 67 height 67
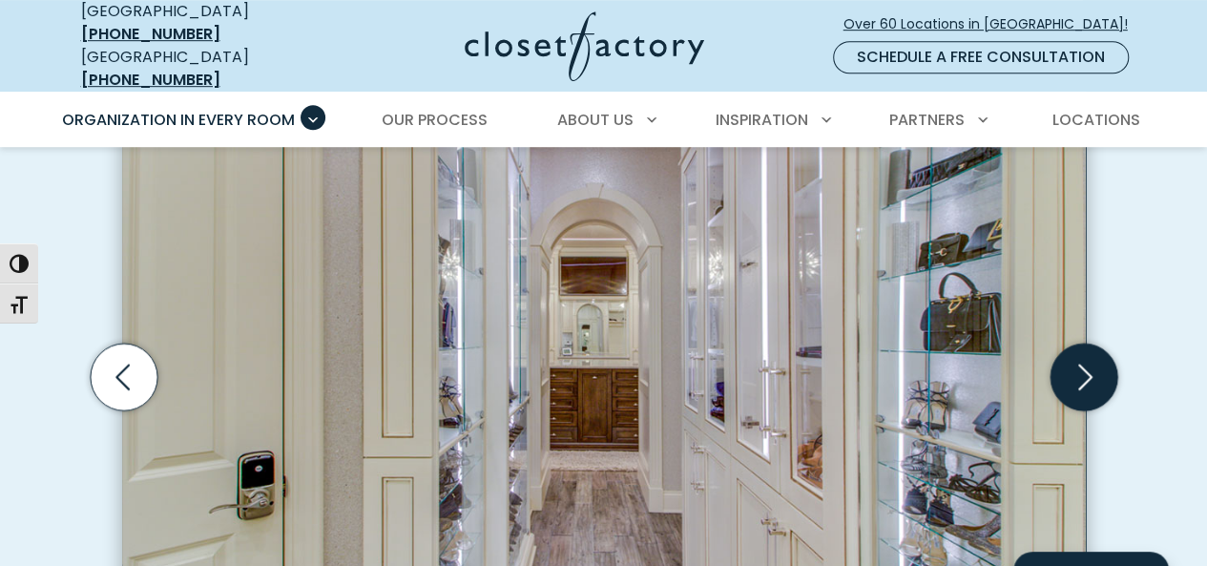
click at [1088, 362] on icon "Next slide" at bounding box center [1083, 377] width 67 height 67
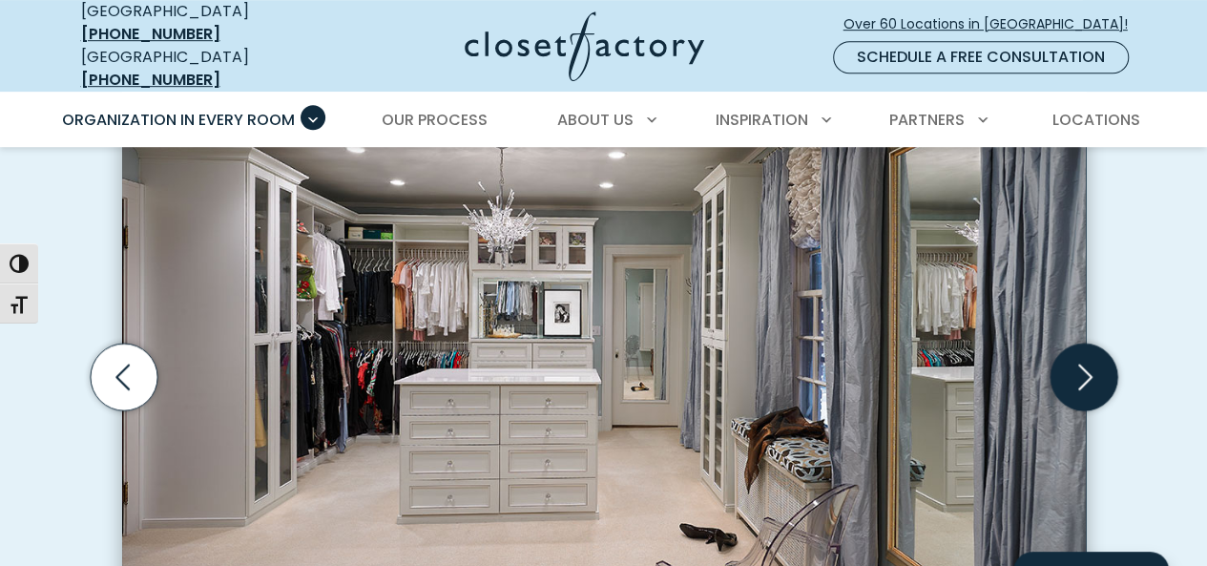
click at [1088, 362] on icon "Next slide" at bounding box center [1083, 377] width 67 height 67
